Goal: Browse casually

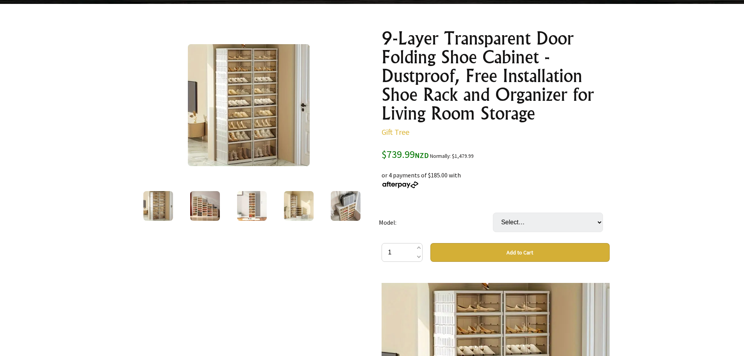
scroll to position [39, 0]
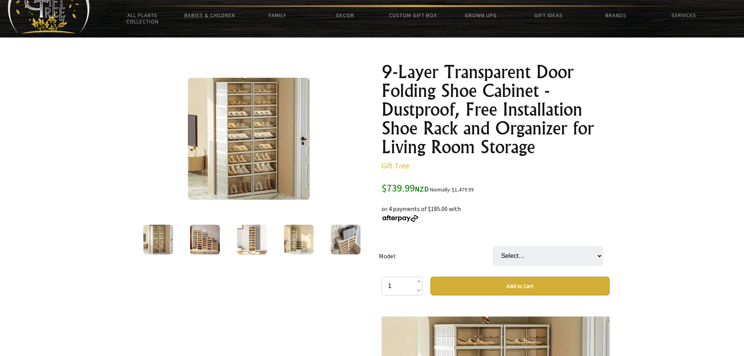
click at [213, 251] on img at bounding box center [205, 240] width 30 height 30
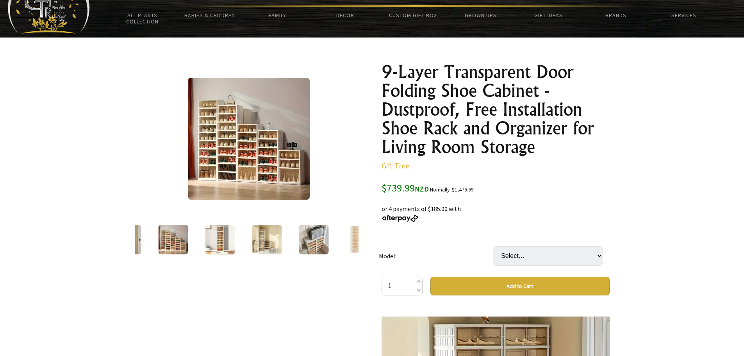
click at [218, 249] on img at bounding box center [220, 240] width 30 height 30
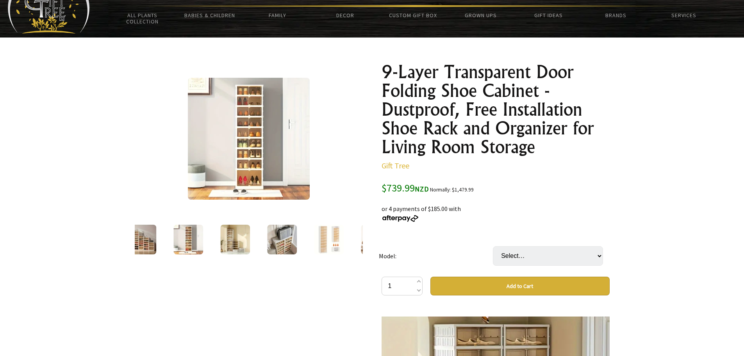
click at [229, 246] on img at bounding box center [235, 240] width 30 height 30
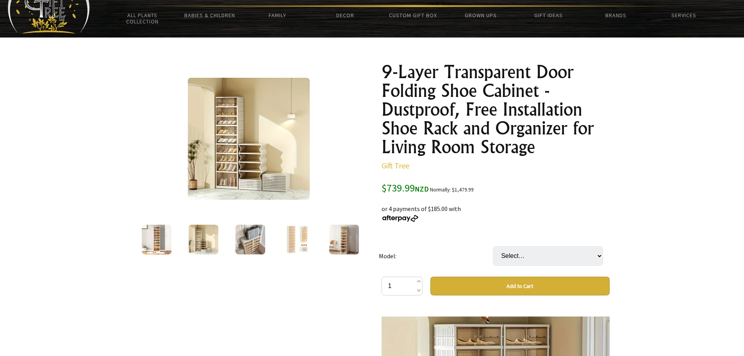
click at [242, 244] on img at bounding box center [251, 240] width 30 height 30
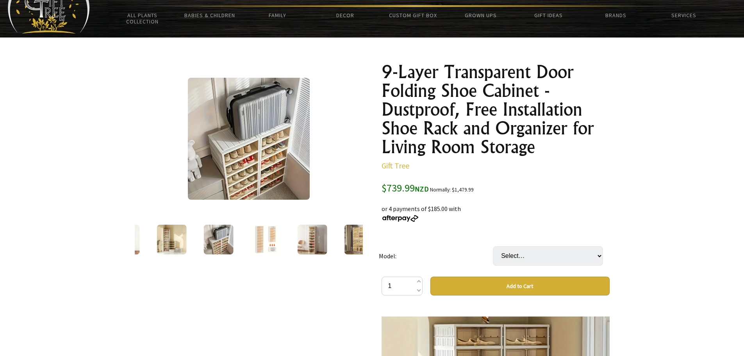
click at [266, 242] on img at bounding box center [265, 240] width 30 height 30
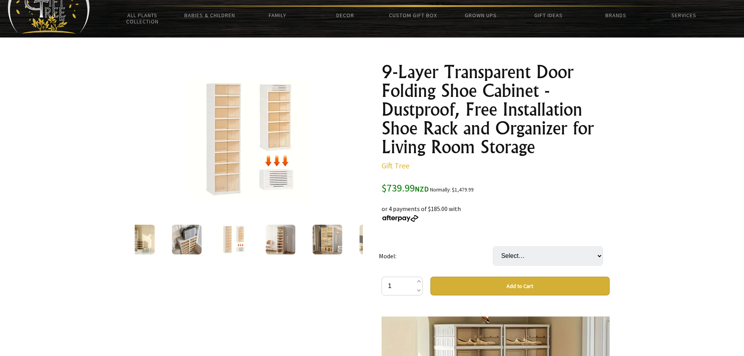
click at [277, 241] on img at bounding box center [281, 240] width 30 height 30
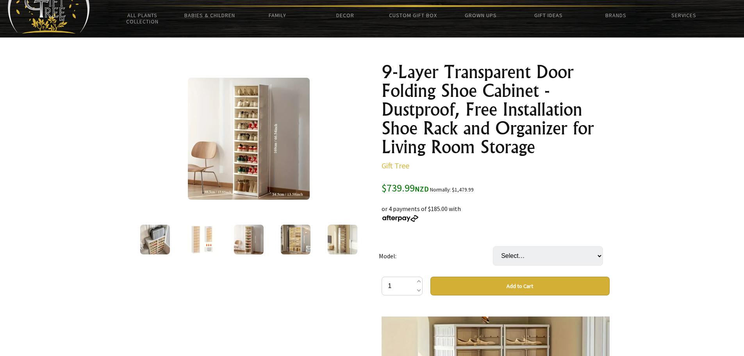
click at [289, 245] on img at bounding box center [296, 240] width 30 height 30
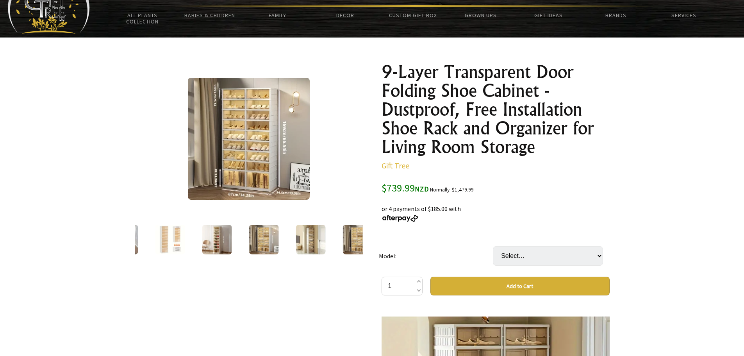
click at [299, 242] on img at bounding box center [311, 240] width 30 height 30
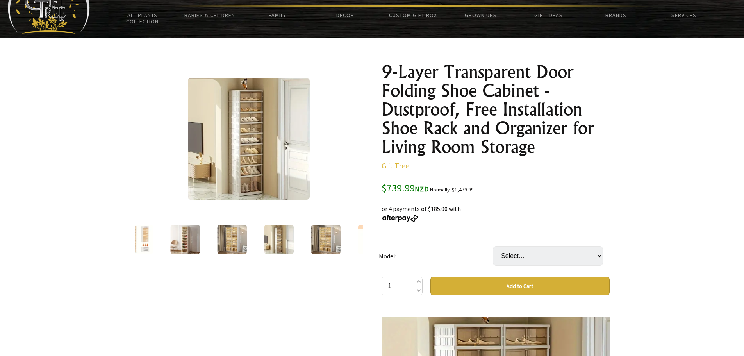
click at [313, 239] on img at bounding box center [326, 240] width 30 height 30
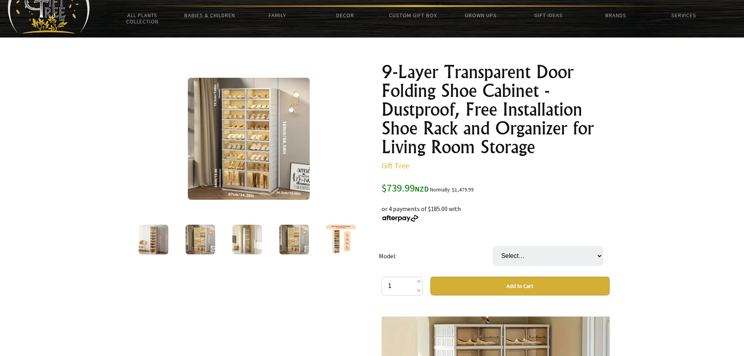
click at [333, 237] on img at bounding box center [341, 240] width 30 height 30
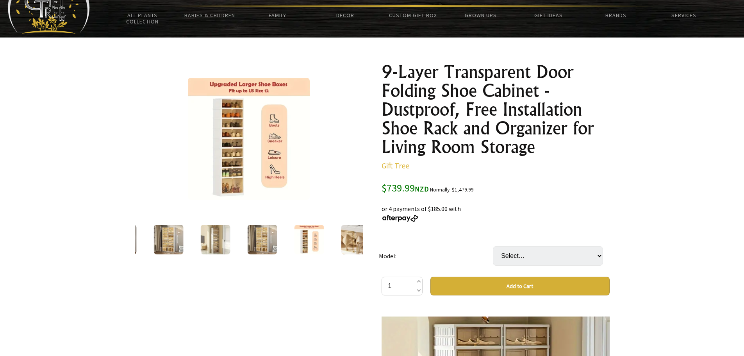
click at [347, 238] on img at bounding box center [356, 240] width 30 height 30
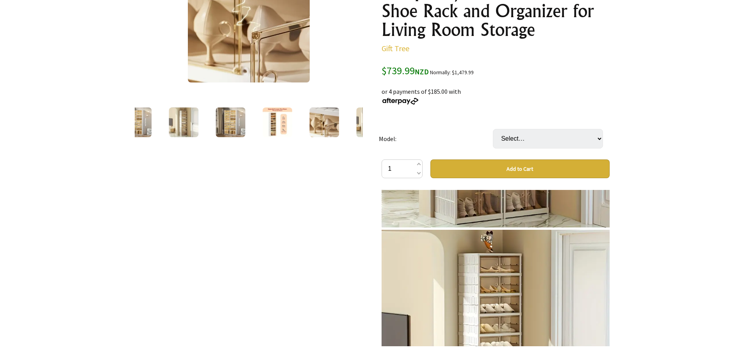
scroll to position [195, 0]
